Goal: Task Accomplishment & Management: Use online tool/utility

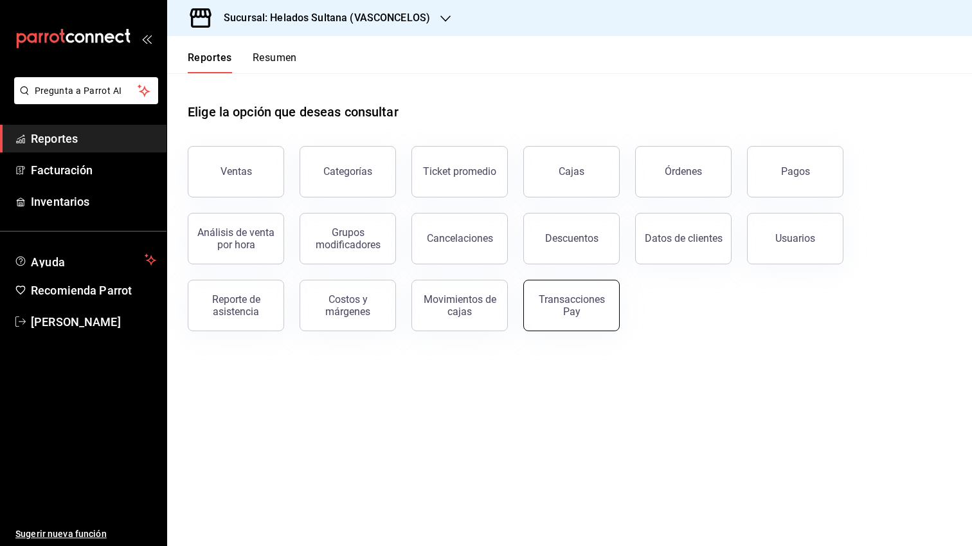
click at [611, 309] on button "Transacciones Pay" at bounding box center [571, 305] width 96 height 51
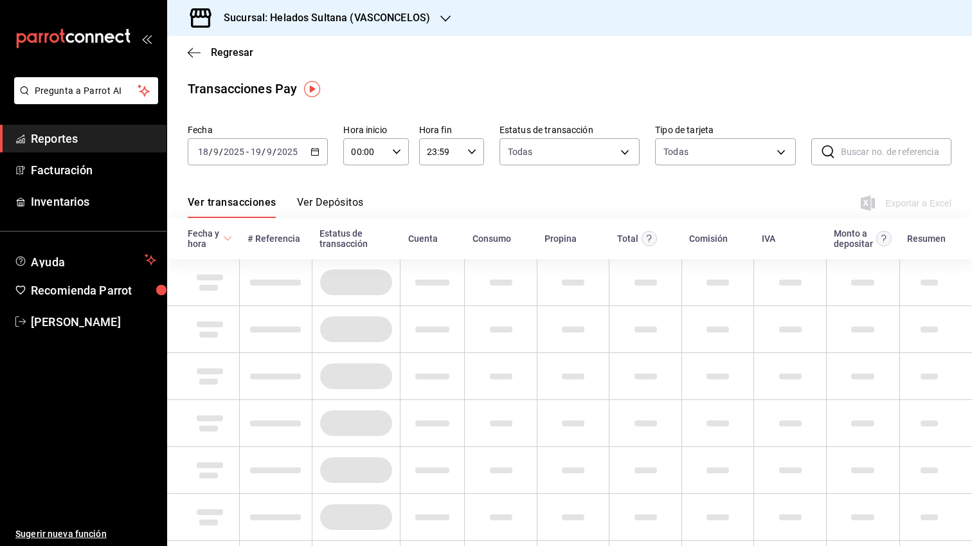
click at [350, 214] on button "Ver Depósitos" at bounding box center [330, 207] width 67 height 22
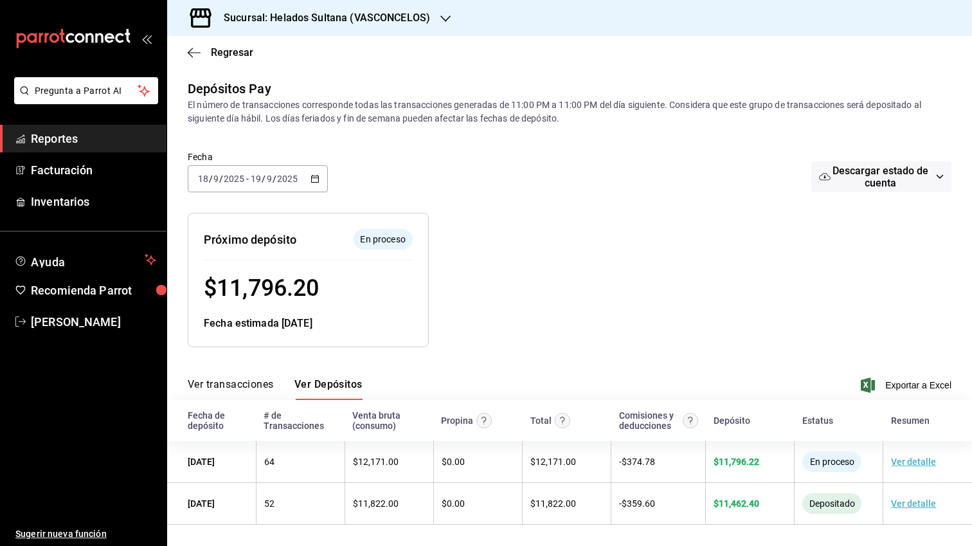
click at [312, 178] on icon "button" at bounding box center [314, 178] width 9 height 9
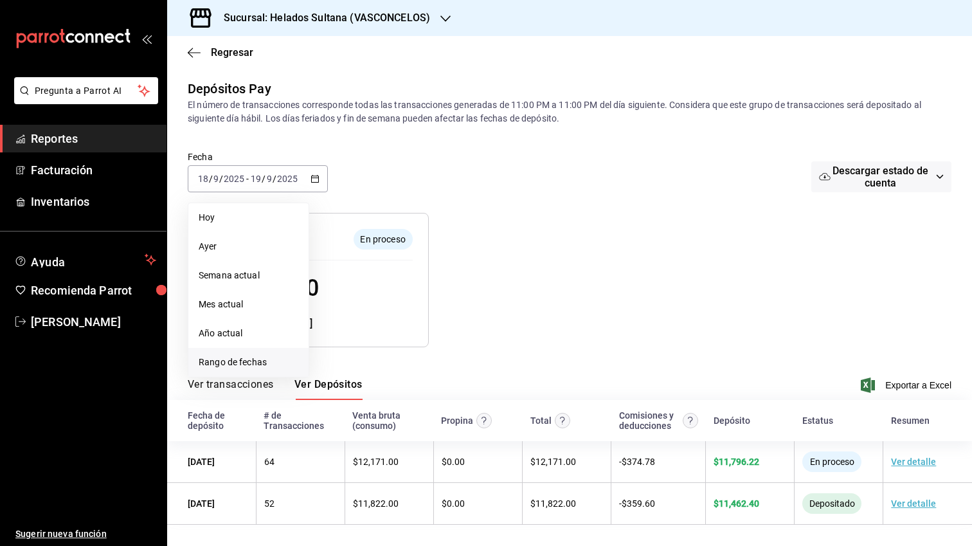
click at [244, 359] on span "Rango de fechas" at bounding box center [249, 361] width 100 height 13
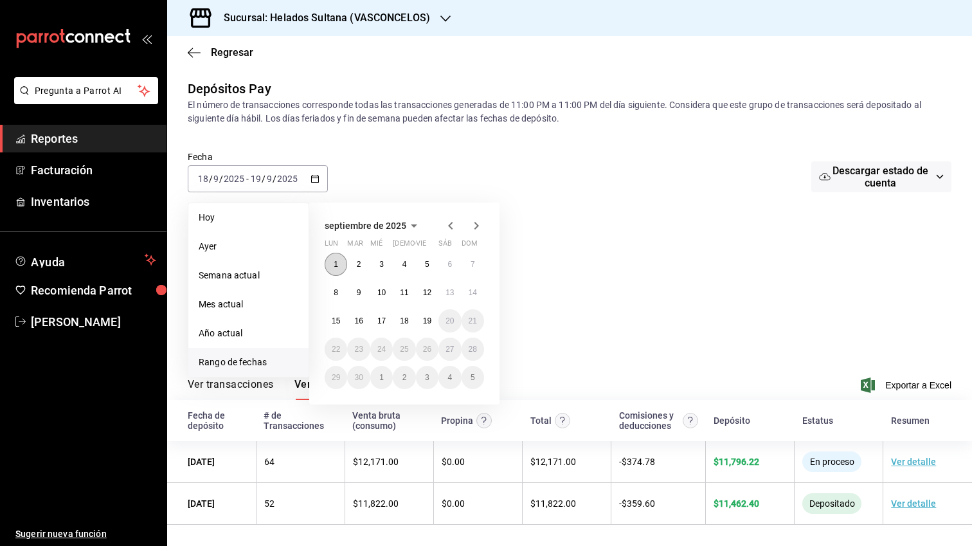
click at [330, 262] on button "1" at bounding box center [336, 264] width 22 height 23
click at [571, 274] on div at bounding box center [625, 269] width 392 height 155
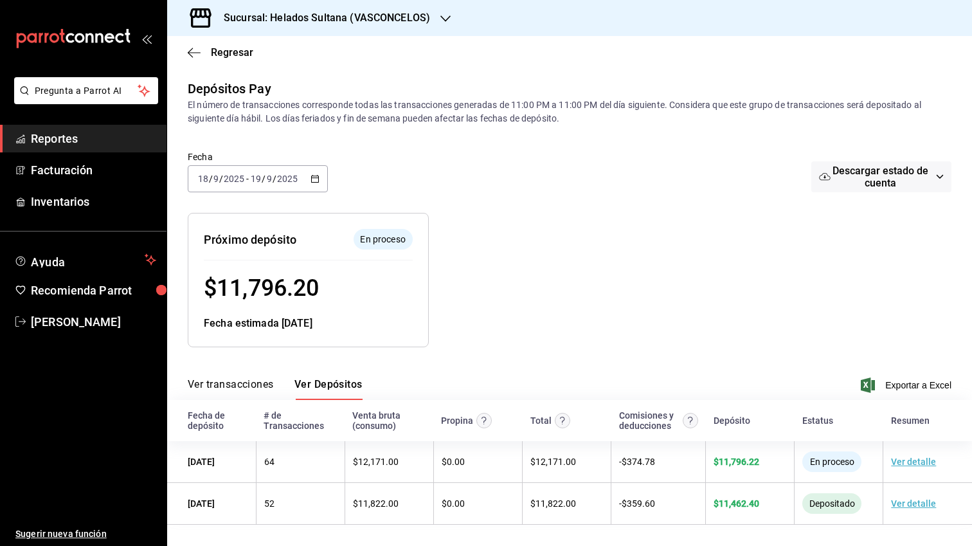
click at [308, 179] on div "2025-09-18 18 / 9 / 2025 - 2025-09-19 19 / 9 / 2025" at bounding box center [258, 178] width 140 height 27
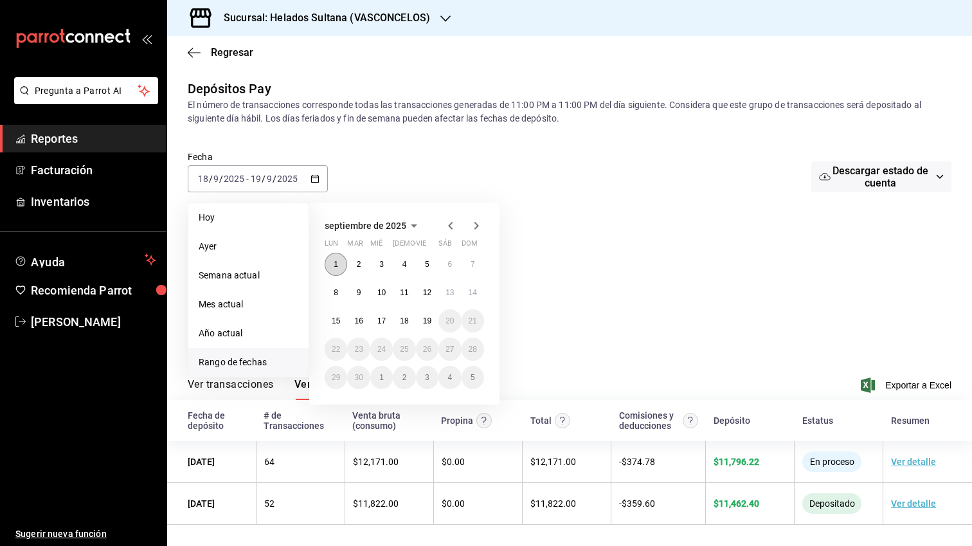
click at [336, 264] on abbr "1" at bounding box center [336, 264] width 4 height 9
click at [424, 323] on abbr "19" at bounding box center [427, 320] width 8 height 9
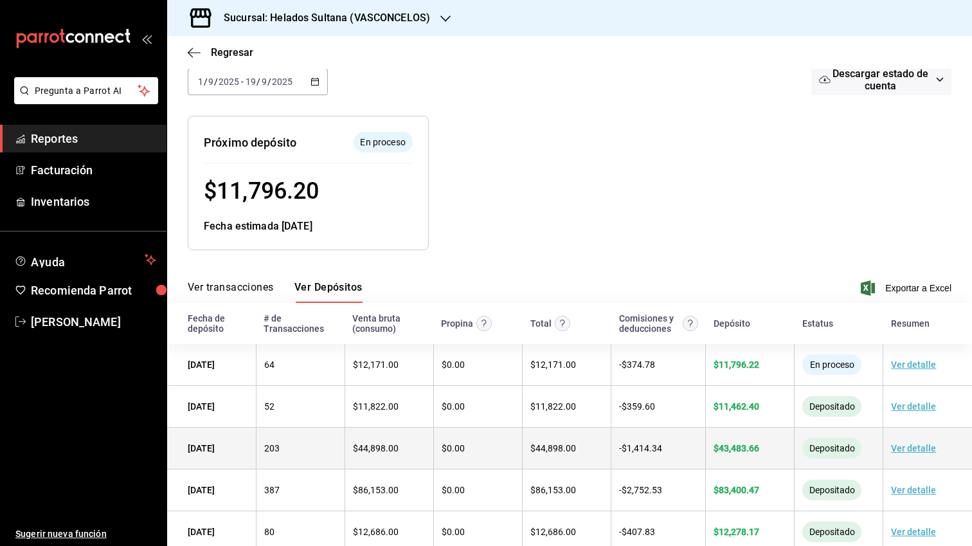
scroll to position [70, 0]
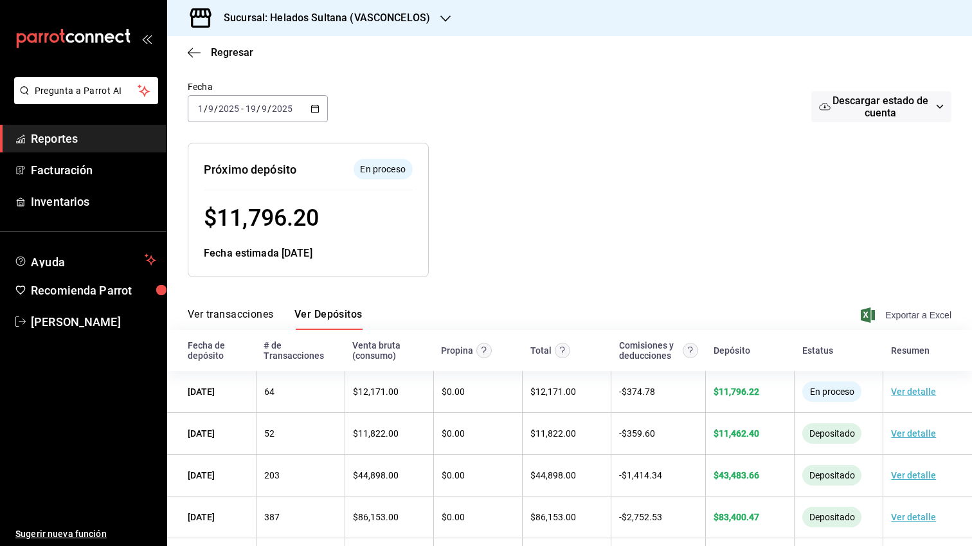
click at [877, 318] on span "Exportar a Excel" at bounding box center [907, 314] width 88 height 15
